Goal: Task Accomplishment & Management: Complete application form

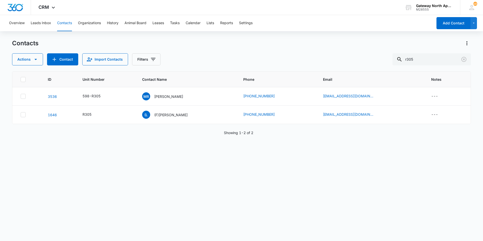
click at [62, 24] on button "Contacts" at bounding box center [64, 23] width 15 height 16
click at [465, 58] on icon "Clear" at bounding box center [464, 59] width 6 height 6
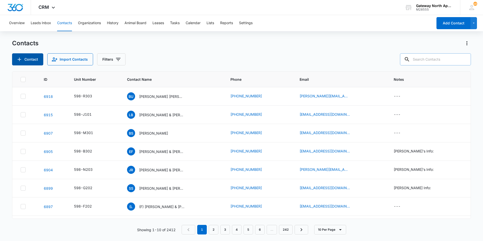
click at [30, 60] on button "Contact" at bounding box center [27, 59] width 31 height 12
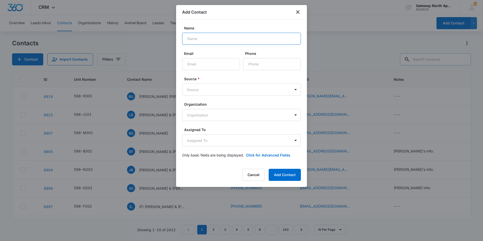
click at [211, 38] on input "Name" at bounding box center [241, 39] width 119 height 12
type input "[PERSON_NAME]"
click at [207, 62] on input "Email" at bounding box center [211, 64] width 58 height 12
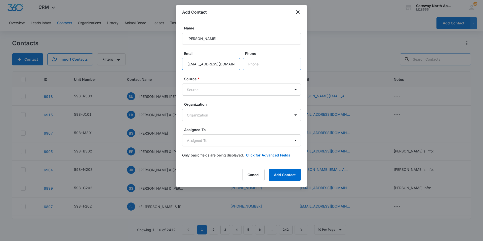
type input "[EMAIL_ADDRESS][DOMAIN_NAME]"
click at [260, 61] on input "Phone" at bounding box center [272, 64] width 58 height 12
type input "[PHONE_NUMBER]"
click at [298, 90] on body "CRM Apps Reputation Websites Forms CRM Email Social Content Ads Intelligence Fi…" at bounding box center [241, 120] width 483 height 241
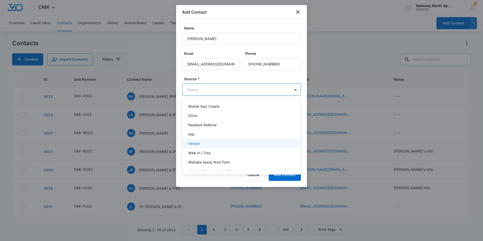
scroll to position [91, 0]
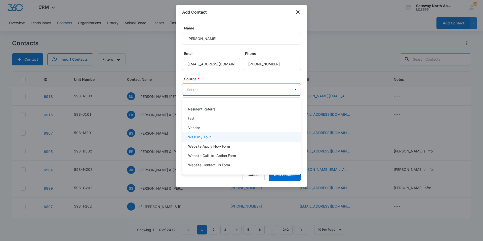
click at [214, 136] on div "Walk In / Tour" at bounding box center [241, 136] width 106 height 5
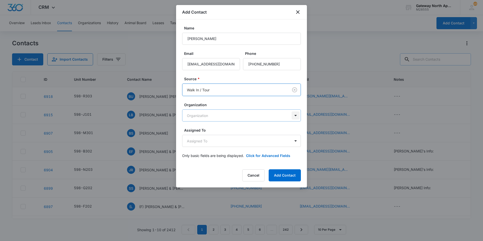
click at [297, 114] on body "CRM Apps Reputation Websites Forms CRM Email Social Content Ads Intelligence Fi…" at bounding box center [241, 120] width 483 height 241
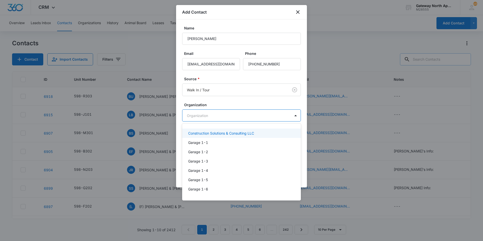
click at [247, 117] on div at bounding box center [241, 120] width 483 height 241
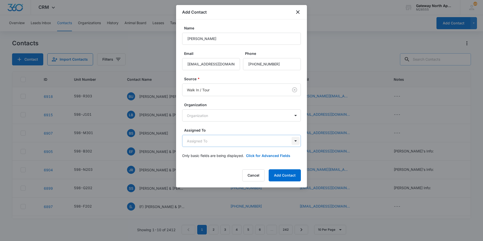
click at [294, 144] on body "CRM Apps Reputation Websites Forms CRM Email Social Content Ads Intelligence Fi…" at bounding box center [241, 120] width 483 height 241
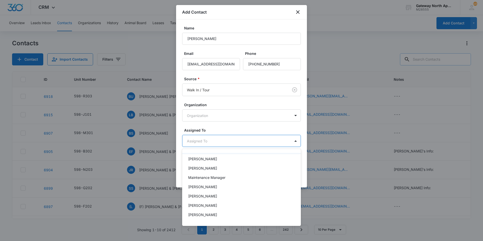
scroll to position [0, 0]
click at [256, 142] on div at bounding box center [241, 120] width 483 height 241
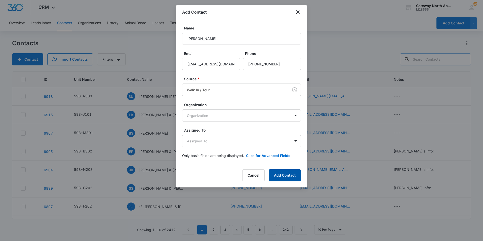
click at [292, 175] on button "Add Contact" at bounding box center [285, 175] width 32 height 12
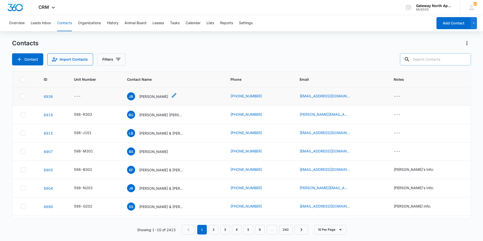
click at [149, 98] on p "[PERSON_NAME]" at bounding box center [153, 96] width 29 height 5
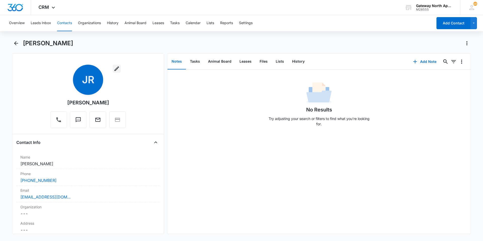
click at [114, 68] on icon "button" at bounding box center [117, 69] width 6 height 6
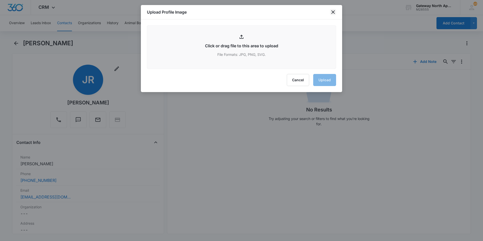
click at [334, 12] on icon "close" at bounding box center [333, 12] width 6 height 6
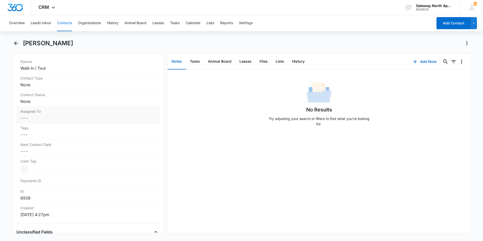
scroll to position [201, 0]
click at [67, 85] on dd "Cancel Save Changes None" at bounding box center [87, 84] width 135 height 6
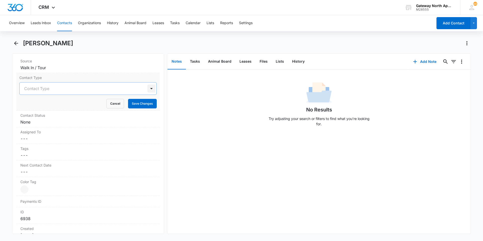
click at [149, 92] on div at bounding box center [152, 89] width 8 height 8
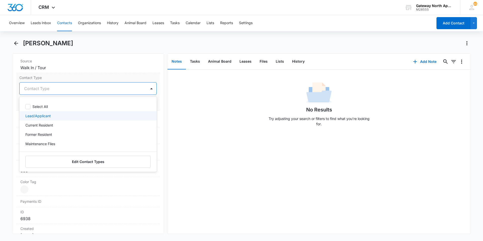
click at [72, 114] on div "Lead/Applicant" at bounding box center [87, 115] width 124 height 5
click at [148, 90] on div at bounding box center [152, 89] width 8 height 8
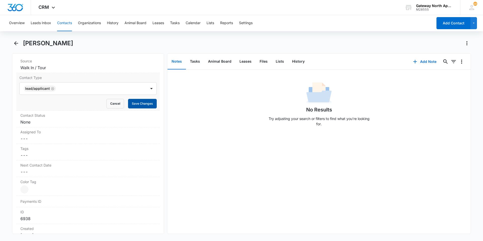
click at [138, 103] on button "Save Changes" at bounding box center [142, 104] width 29 height 10
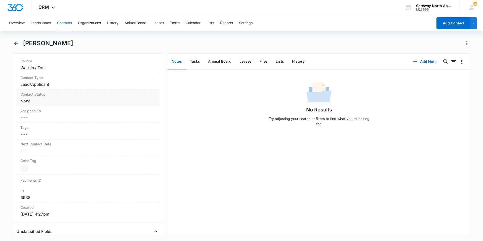
click at [57, 101] on dd "Cancel Save Changes None" at bounding box center [87, 101] width 135 height 6
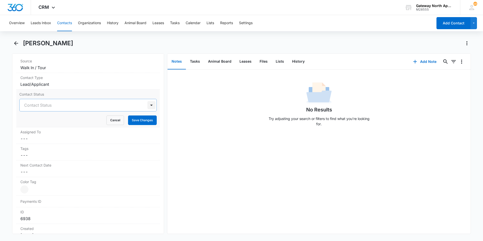
click at [148, 106] on div at bounding box center [152, 105] width 8 height 8
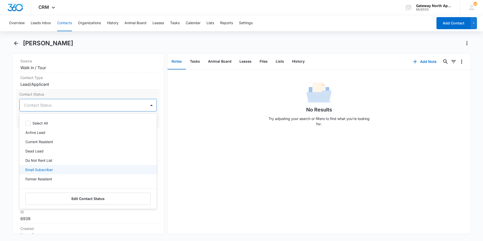
click at [73, 172] on div "Email Subscriber" at bounding box center [87, 169] width 124 height 5
drag, startPoint x: 148, startPoint y: 105, endPoint x: 144, endPoint y: 112, distance: 7.9
click at [148, 106] on div at bounding box center [152, 105] width 8 height 8
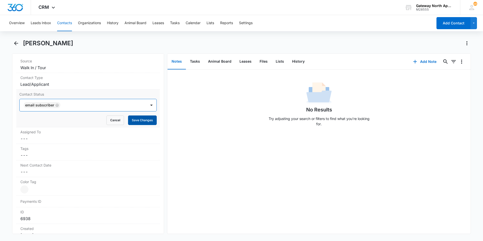
click at [139, 122] on button "Save Changes" at bounding box center [142, 121] width 29 height 10
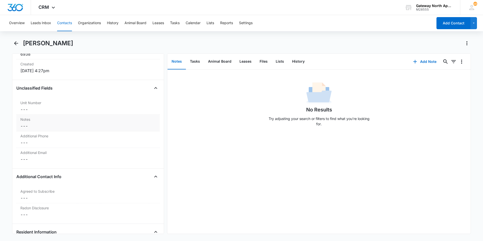
scroll to position [353, 0]
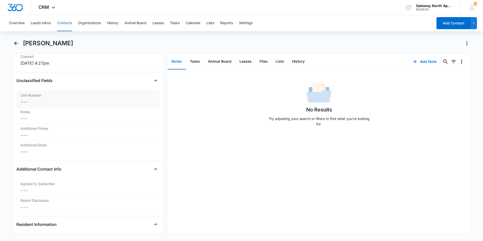
click at [72, 102] on dd "Cancel Save Changes ---" at bounding box center [87, 102] width 135 height 6
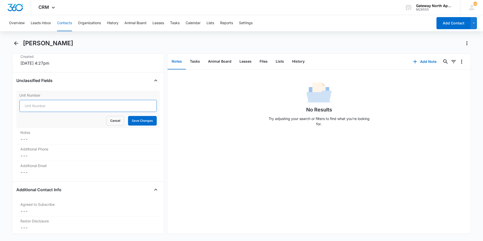
click at [74, 105] on input "Unit Number" at bounding box center [87, 106] width 137 height 12
type input "598-F101"
click at [149, 120] on button "Save Changes" at bounding box center [142, 121] width 29 height 10
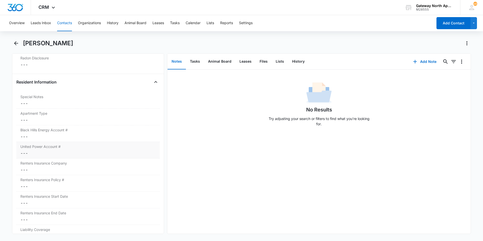
scroll to position [504, 0]
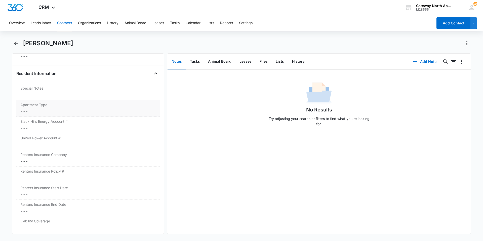
click at [42, 108] on div "Apartment Type Cancel Save Changes ---" at bounding box center [88, 108] width 144 height 17
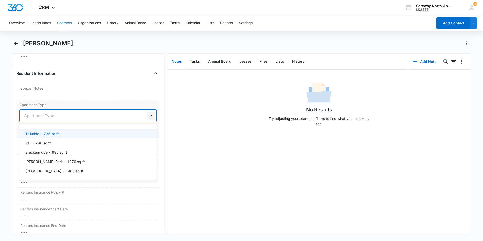
click at [148, 118] on div at bounding box center [152, 116] width 8 height 8
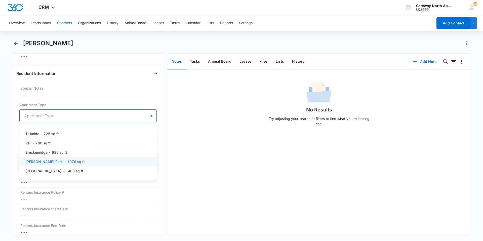
click at [71, 158] on div "[PERSON_NAME] Park - 1076 sq ft" at bounding box center [87, 161] width 137 height 9
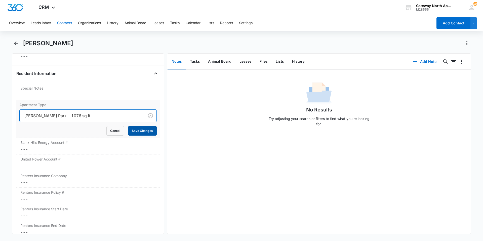
click at [140, 133] on button "Save Changes" at bounding box center [142, 131] width 29 height 10
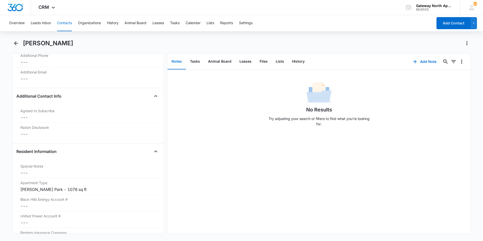
scroll to position [430, 0]
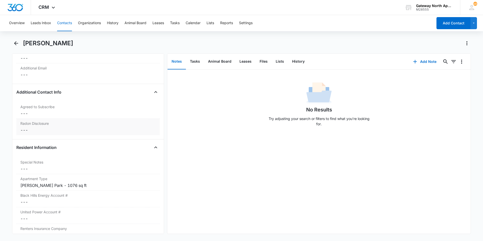
click at [70, 129] on dd "Cancel Save Changes ---" at bounding box center [87, 130] width 135 height 6
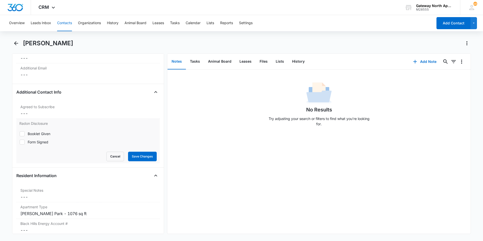
click at [24, 141] on icon at bounding box center [22, 142] width 5 height 5
click at [20, 142] on input "Form Signed" at bounding box center [19, 142] width 0 height 0
checkbox input "true"
click at [146, 159] on button "Save Changes" at bounding box center [142, 157] width 29 height 10
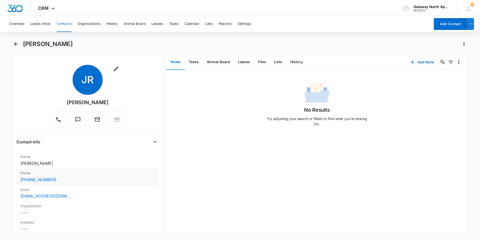
scroll to position [0, 0]
click at [15, 43] on icon "Back" at bounding box center [16, 43] width 6 height 6
